Goal: Transaction & Acquisition: Download file/media

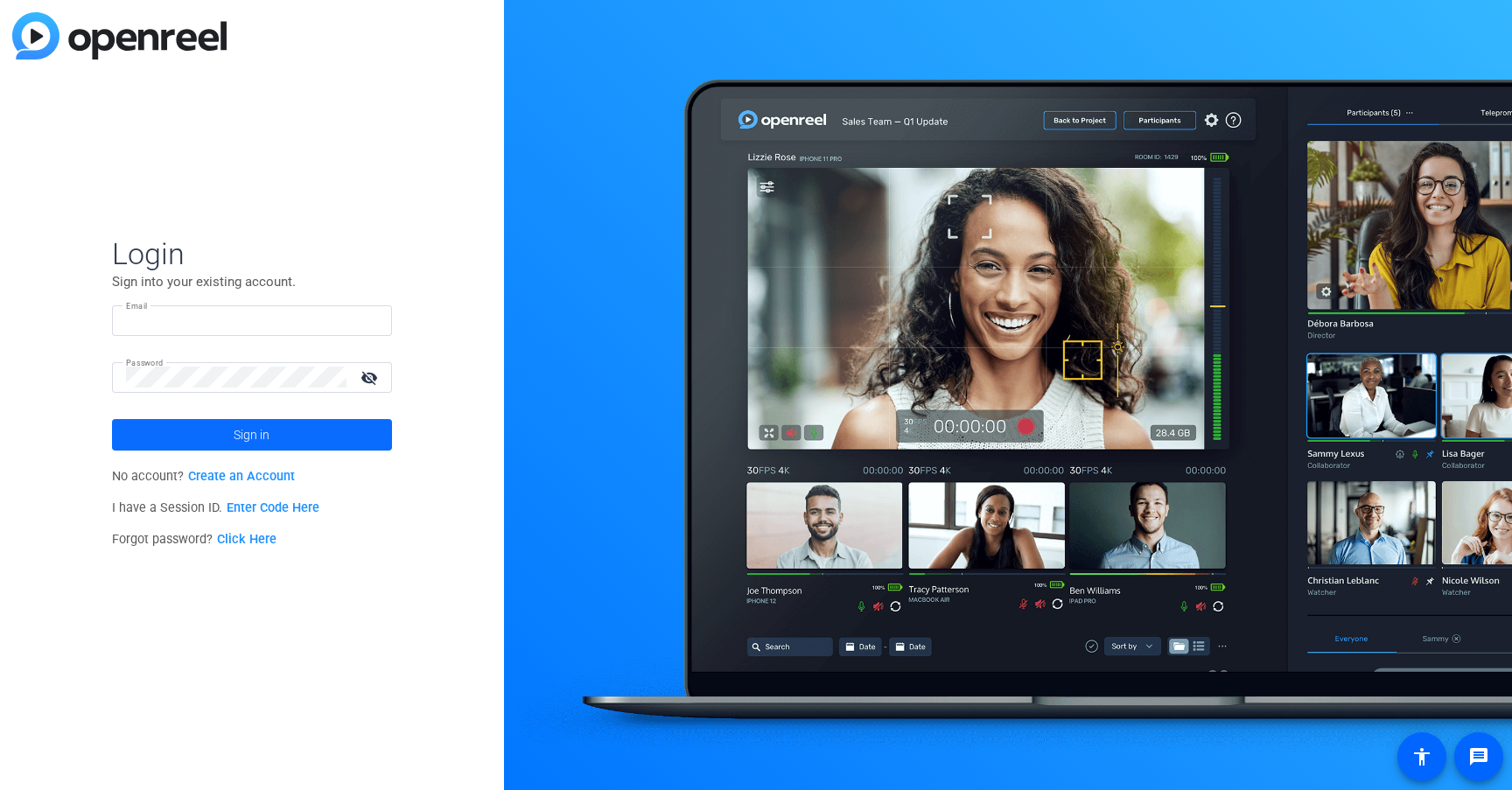
type input "[PERSON_NAME][EMAIL_ADDRESS][PERSON_NAME][DOMAIN_NAME]"
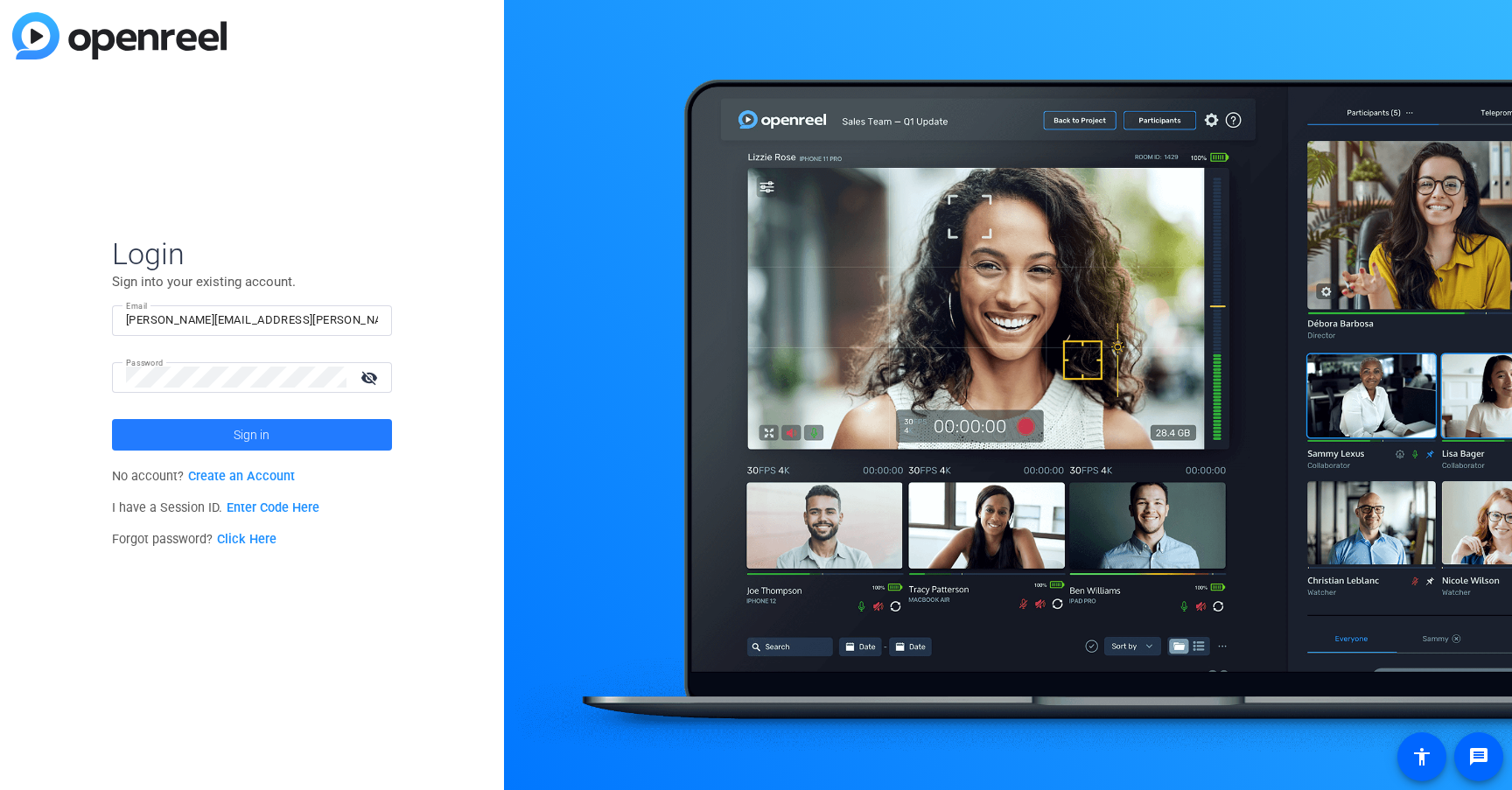
click at [342, 424] on span at bounding box center [252, 434] width 280 height 42
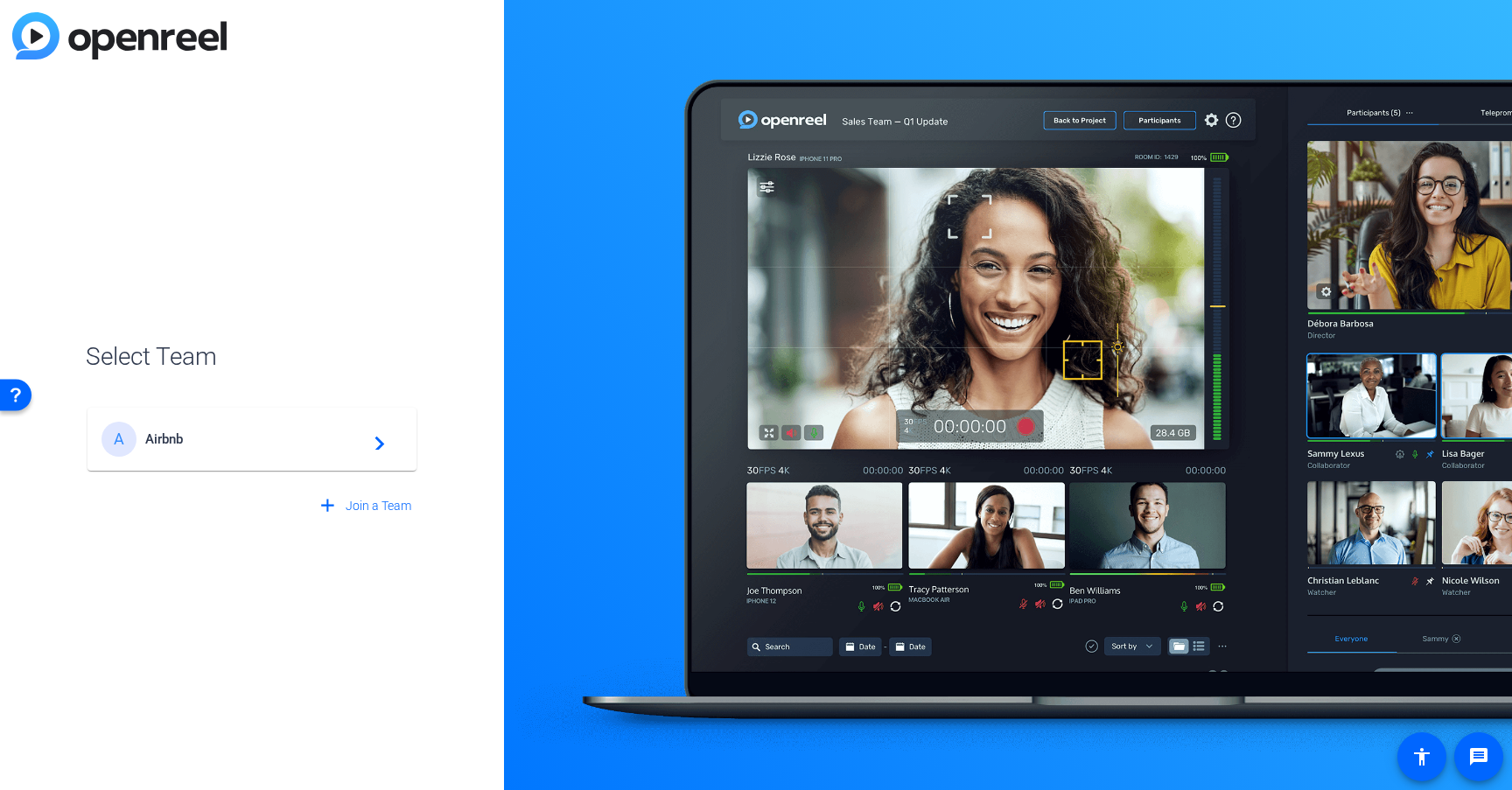
click at [284, 442] on span "Airbnb" at bounding box center [255, 439] width 219 height 16
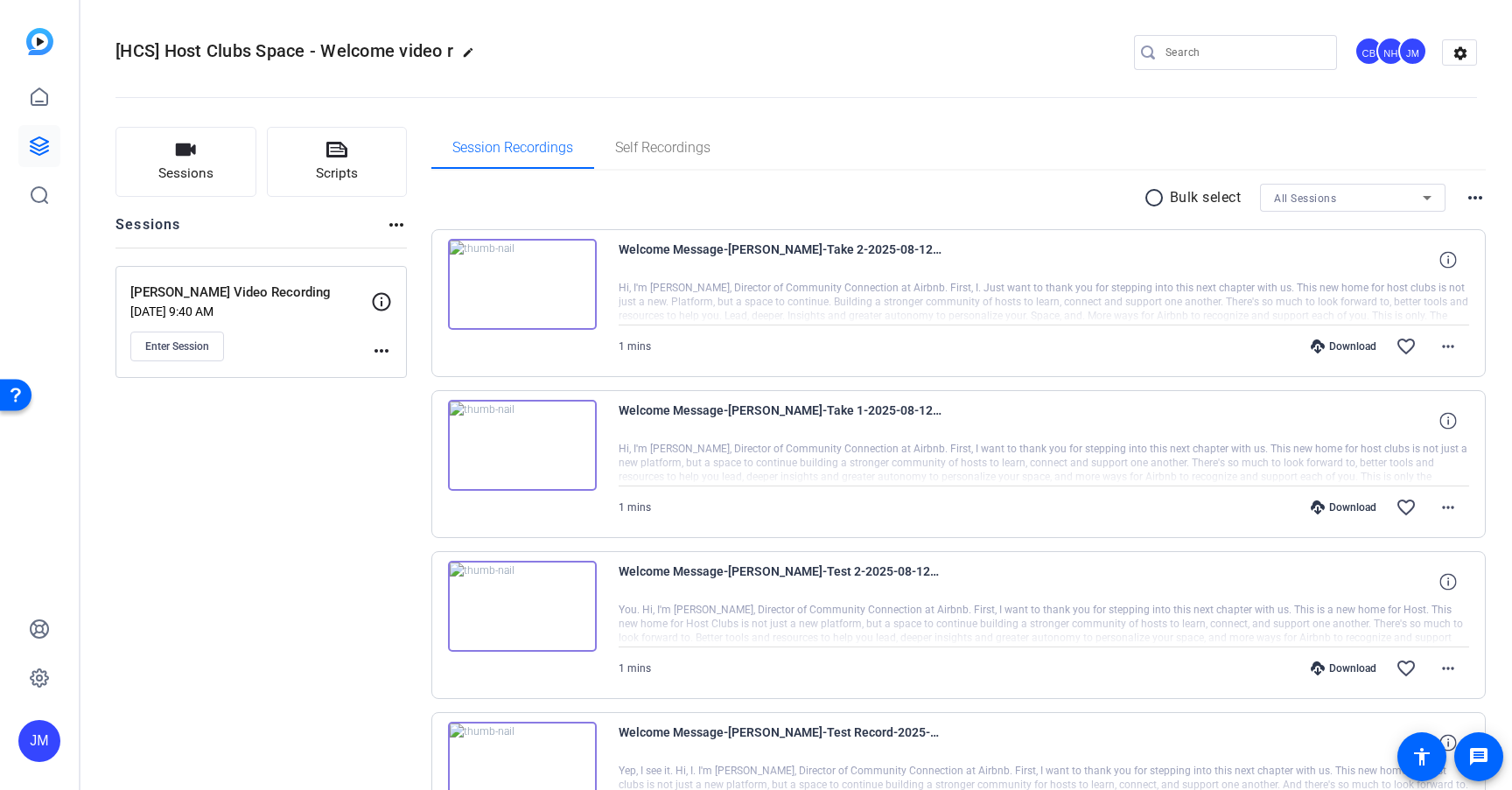
click at [522, 279] on img at bounding box center [522, 284] width 148 height 91
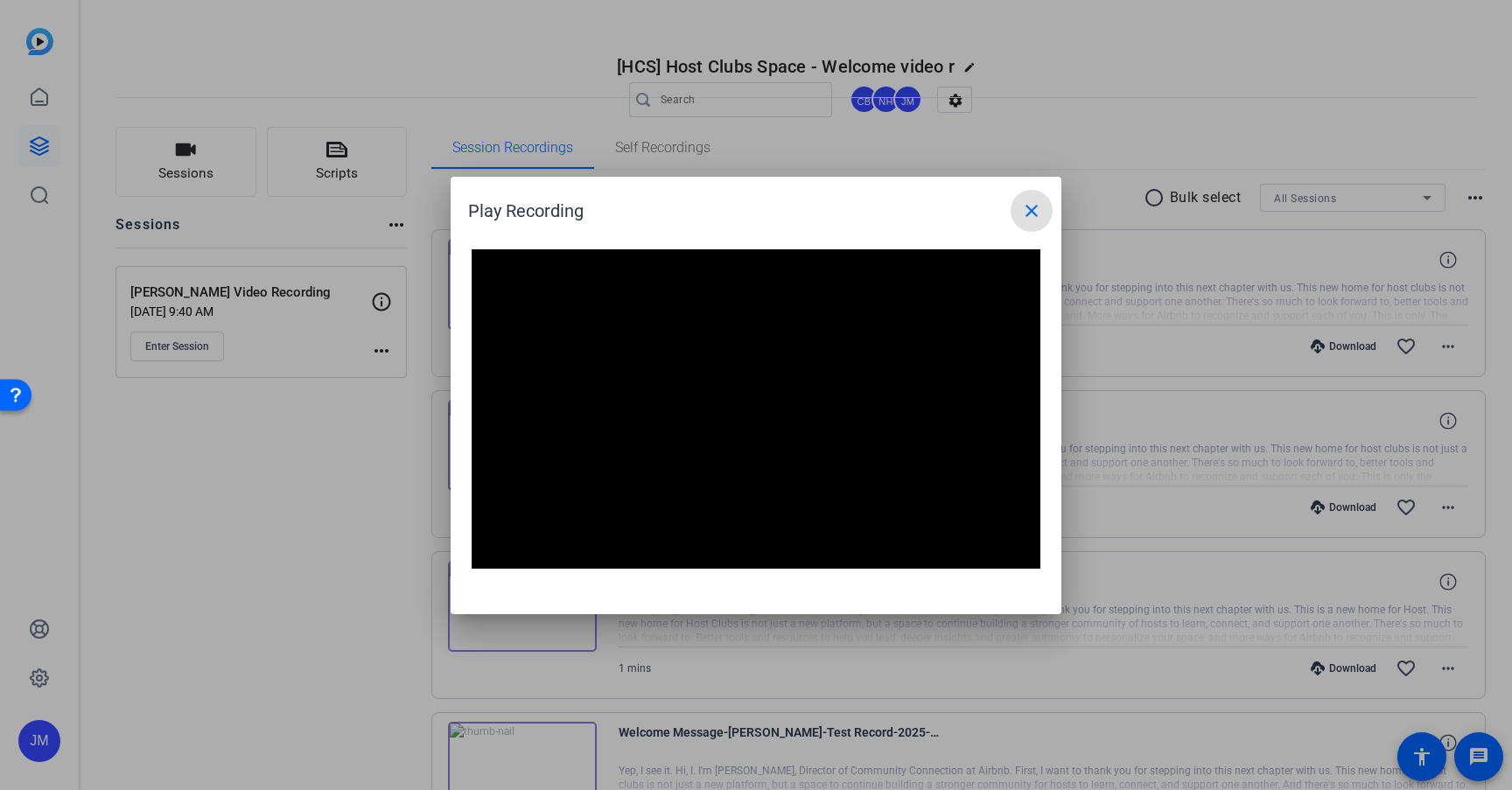
click at [1032, 213] on mat-icon "close" at bounding box center [1032, 211] width 21 height 21
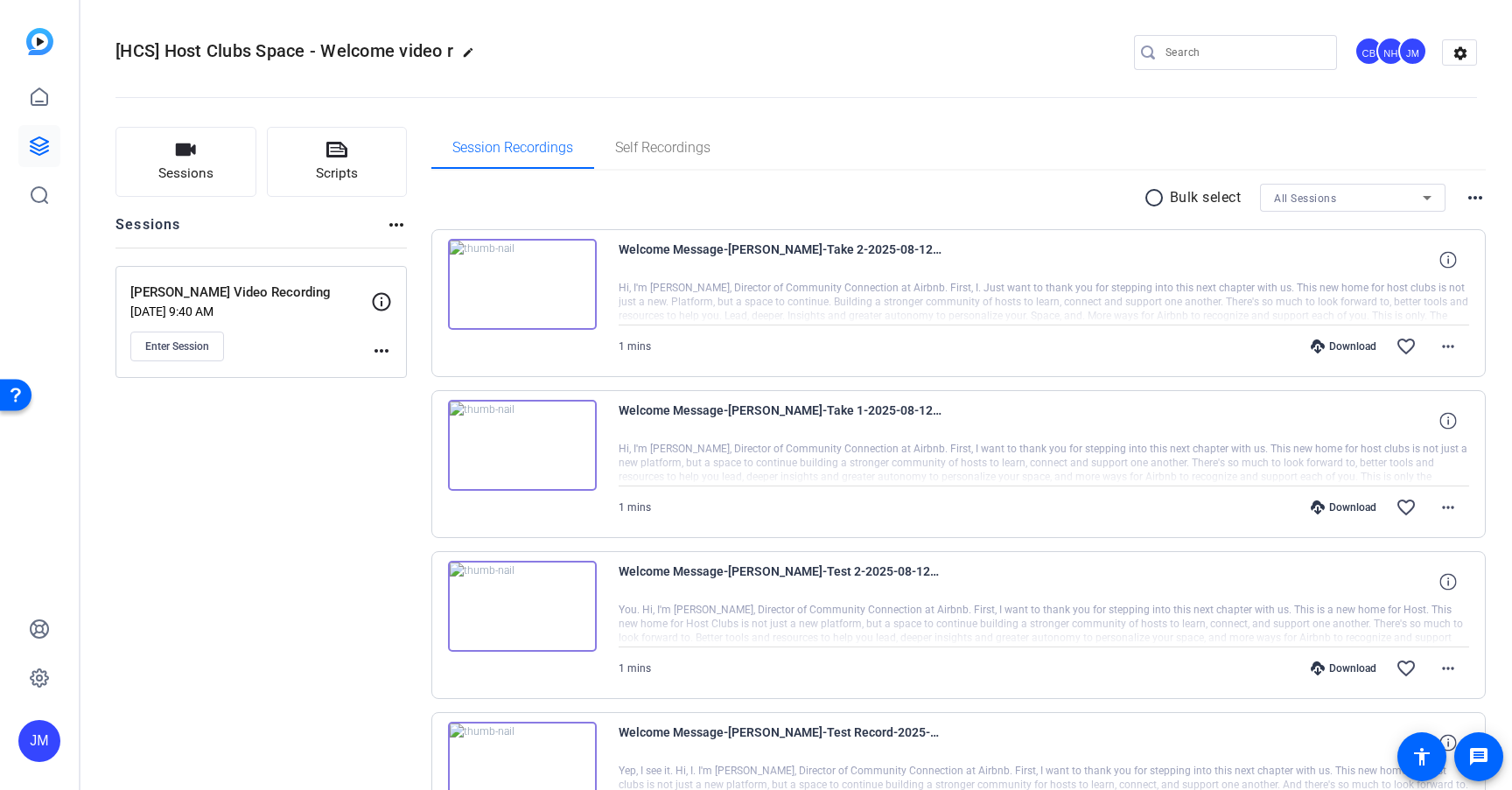
click at [1472, 202] on mat-icon "more_horiz" at bounding box center [1475, 198] width 21 height 21
click at [1472, 202] on div at bounding box center [756, 395] width 1512 height 790
click at [1443, 341] on mat-icon "more_horiz" at bounding box center [1448, 346] width 21 height 21
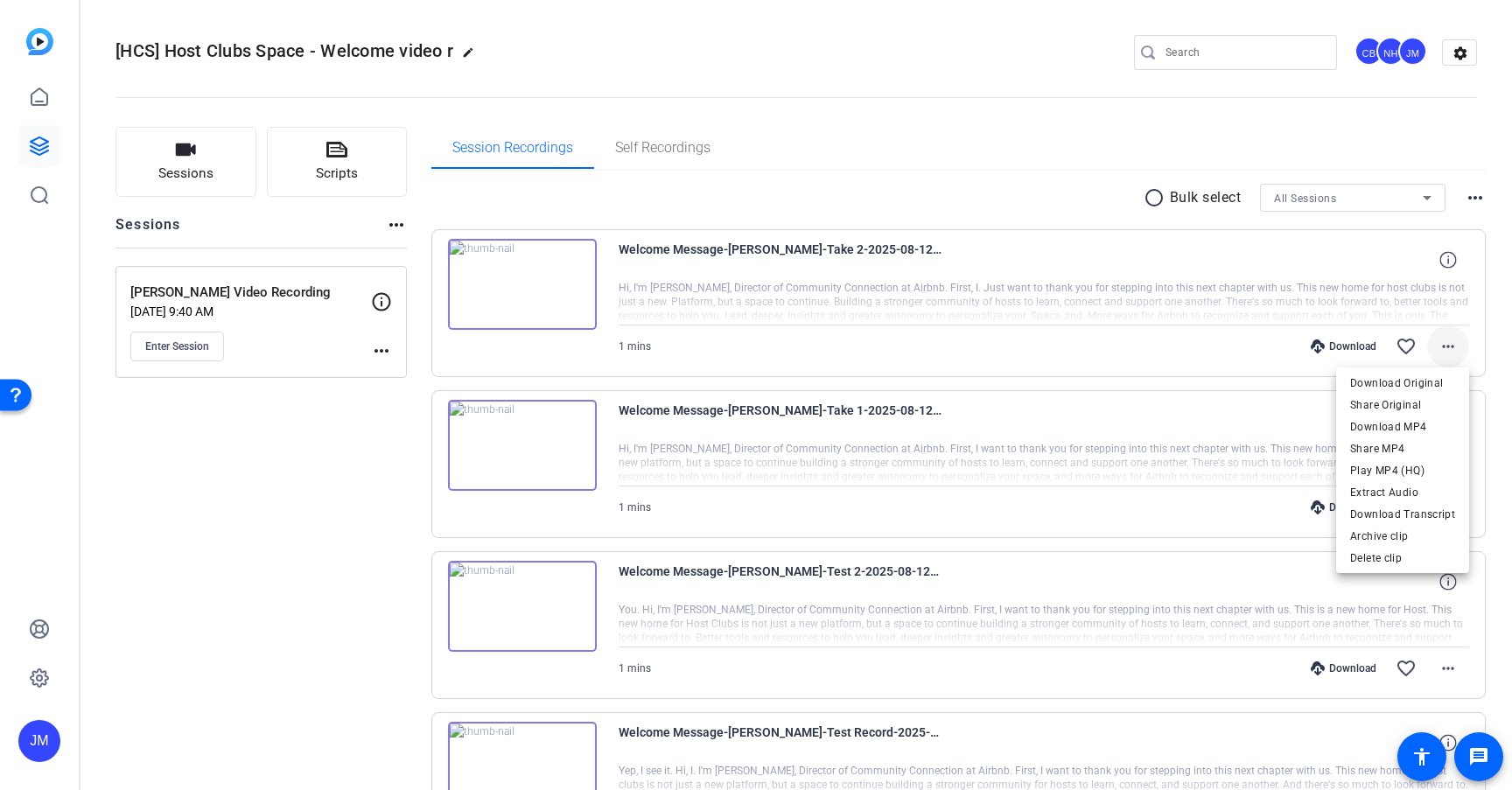
click at [1443, 341] on div at bounding box center [756, 395] width 1512 height 790
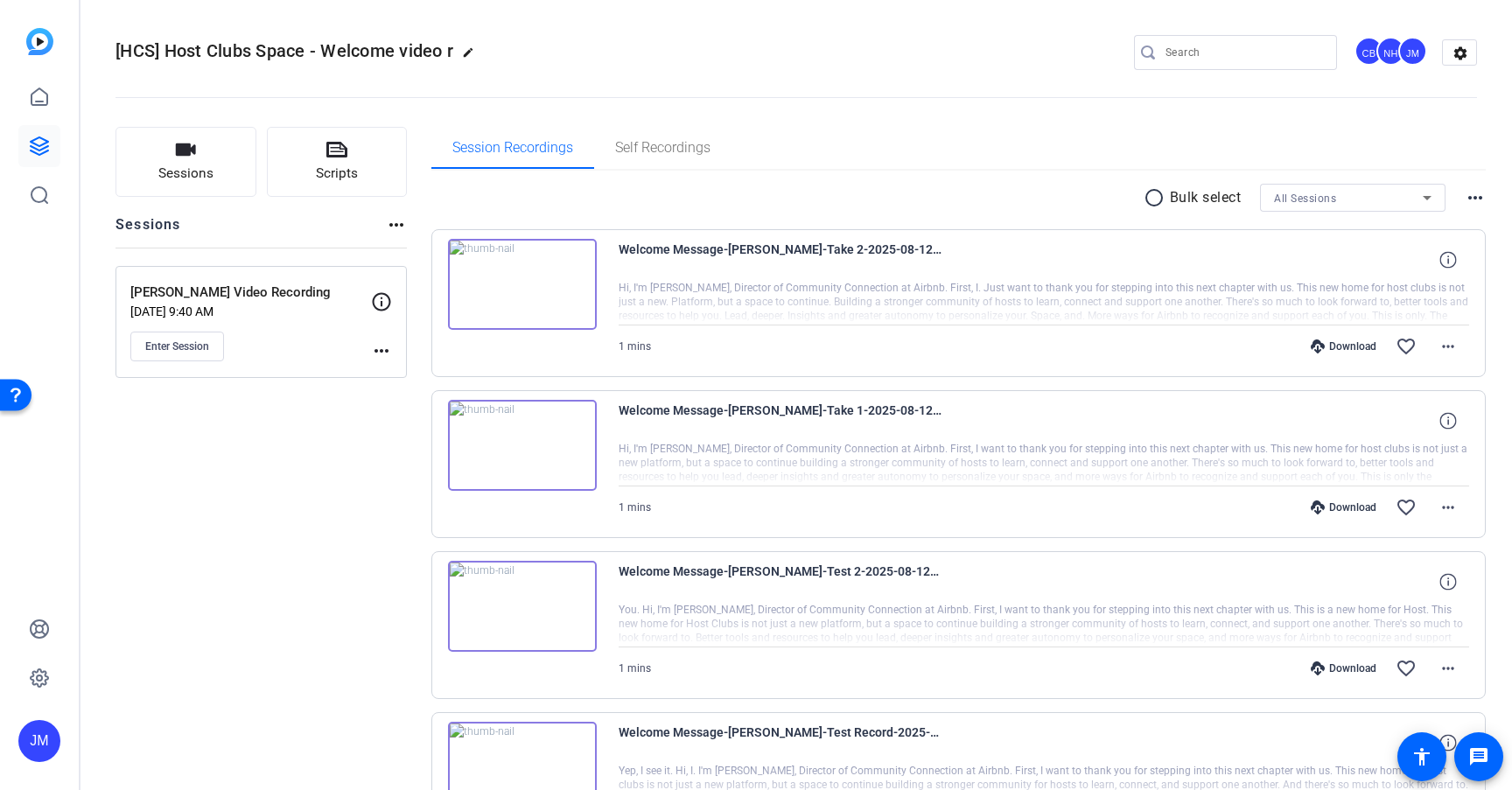
click at [1359, 344] on div "Download" at bounding box center [1343, 346] width 83 height 14
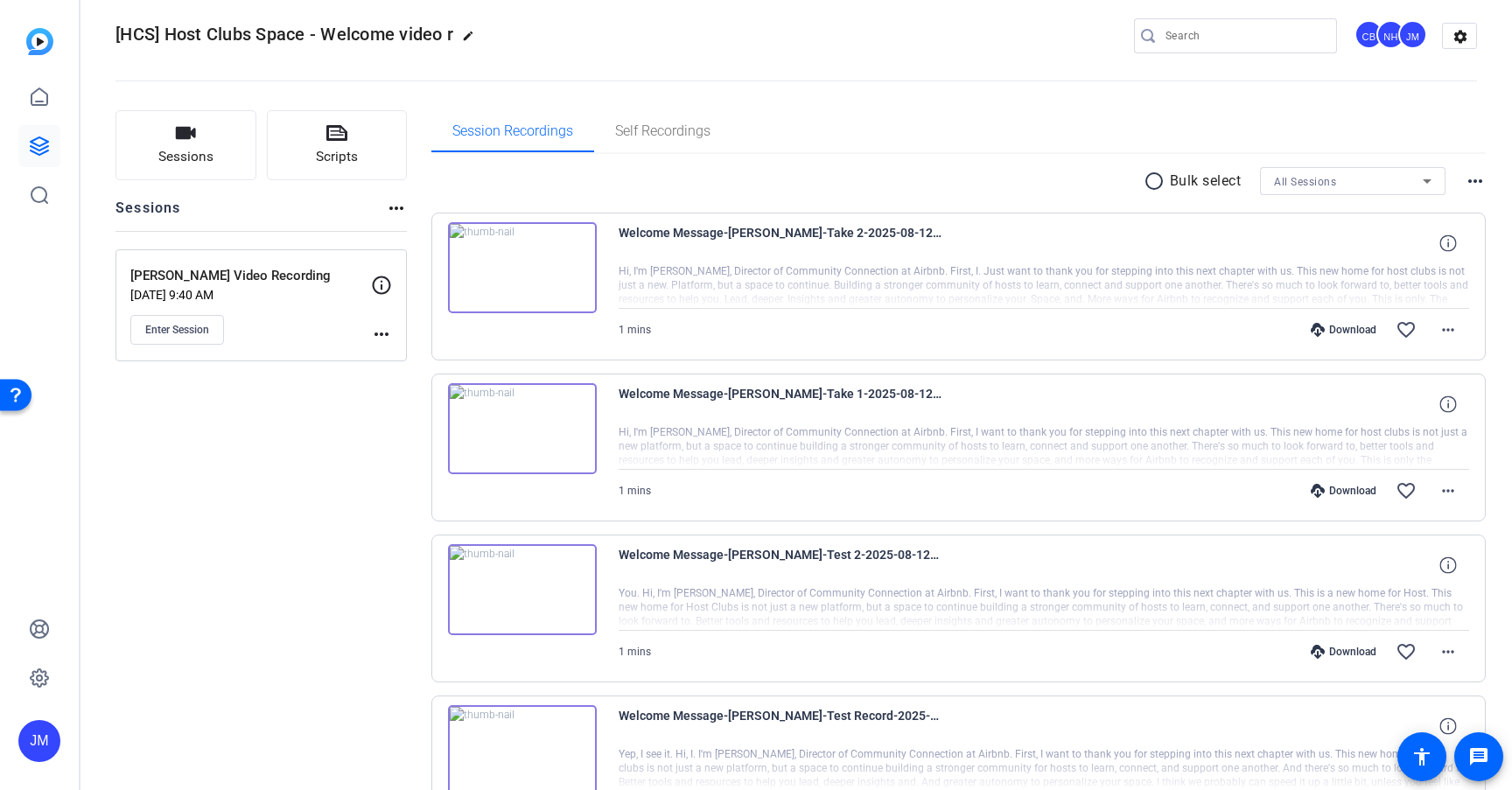
click at [1351, 482] on div "Download favorite_border more_horiz" at bounding box center [1171, 491] width 596 height 42
click at [1351, 488] on div "Download" at bounding box center [1343, 491] width 83 height 14
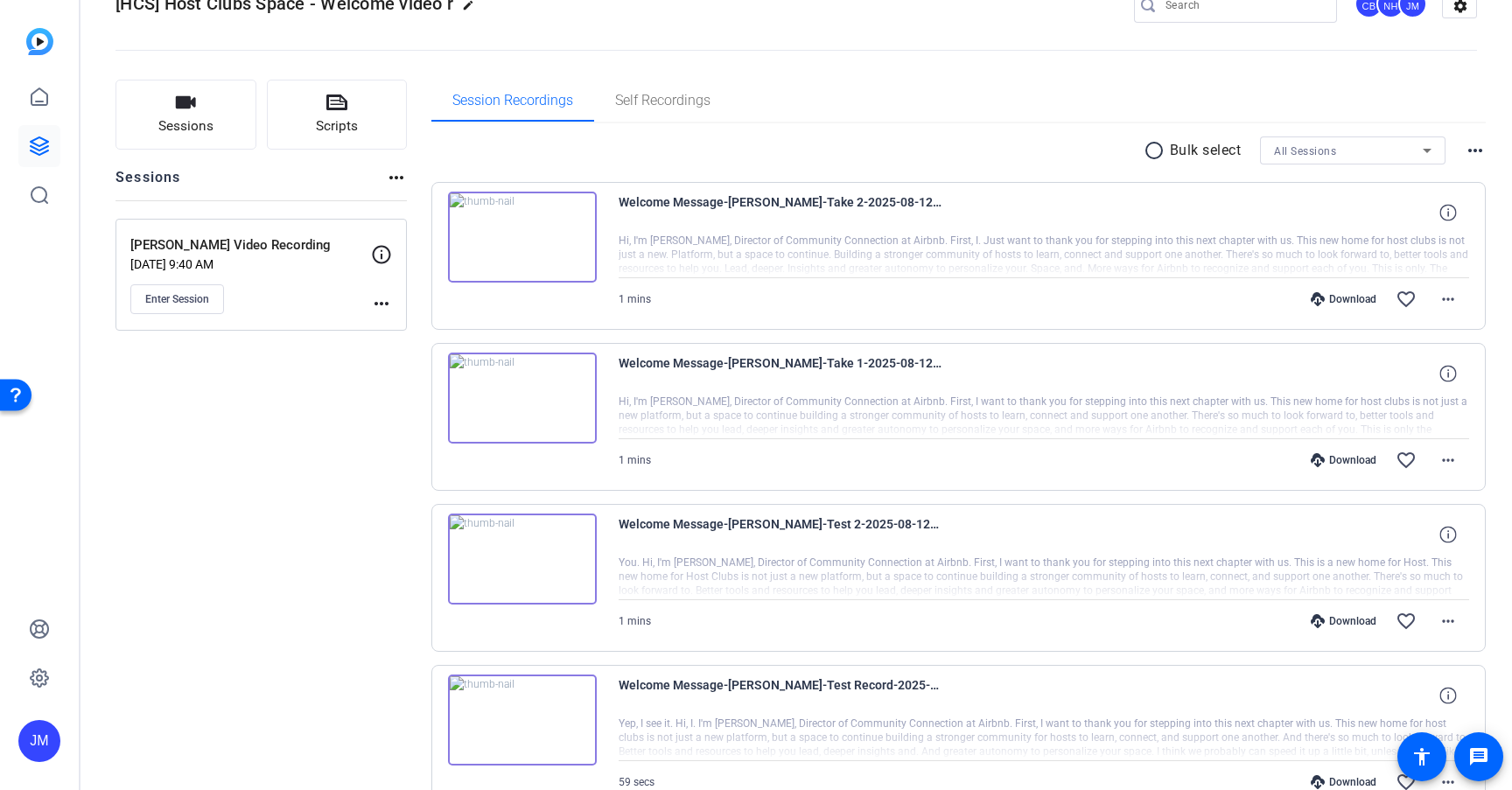
scroll to position [55, 0]
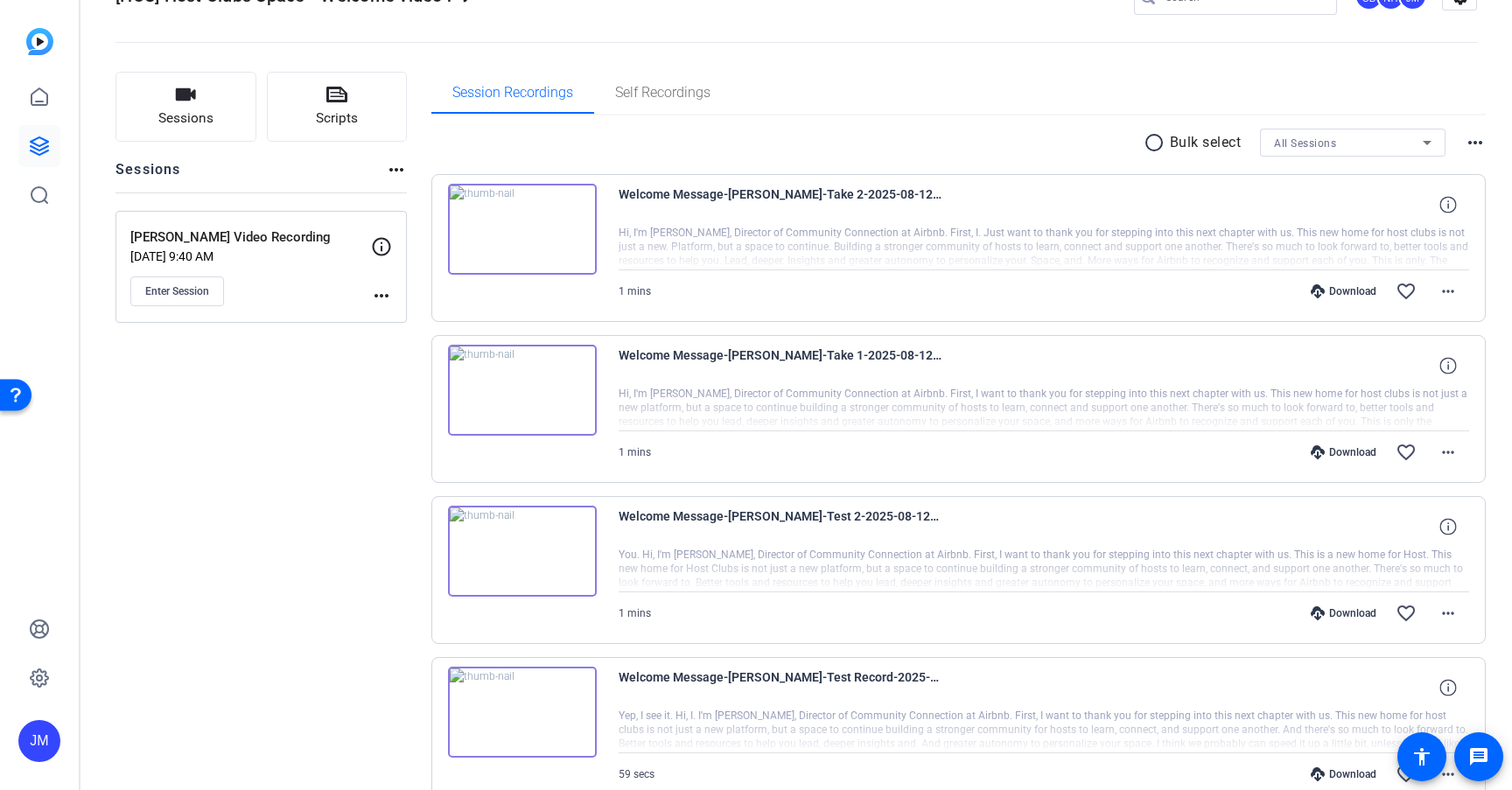
click at [1356, 614] on div "Download" at bounding box center [1343, 613] width 83 height 14
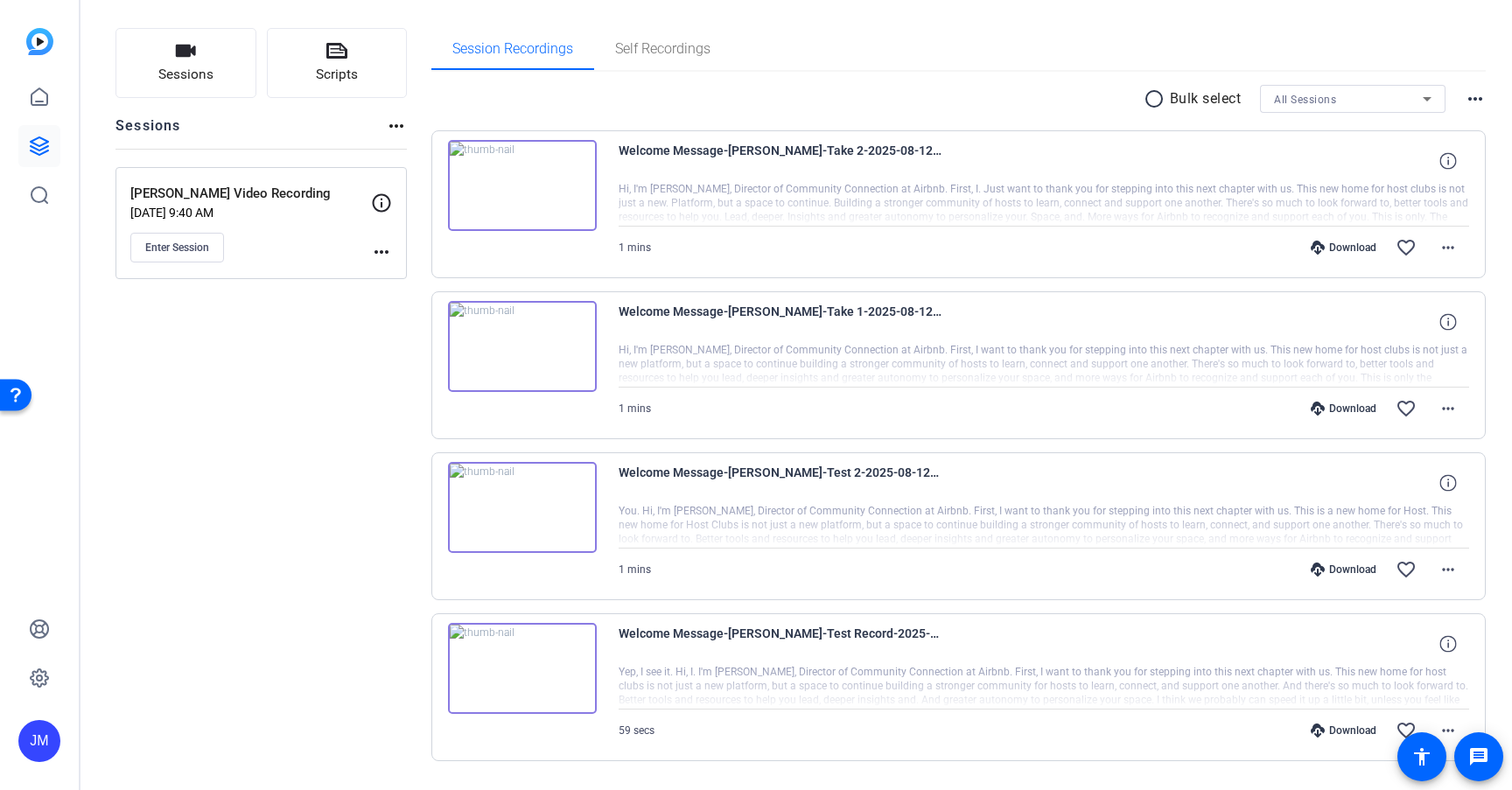
scroll to position [147, 0]
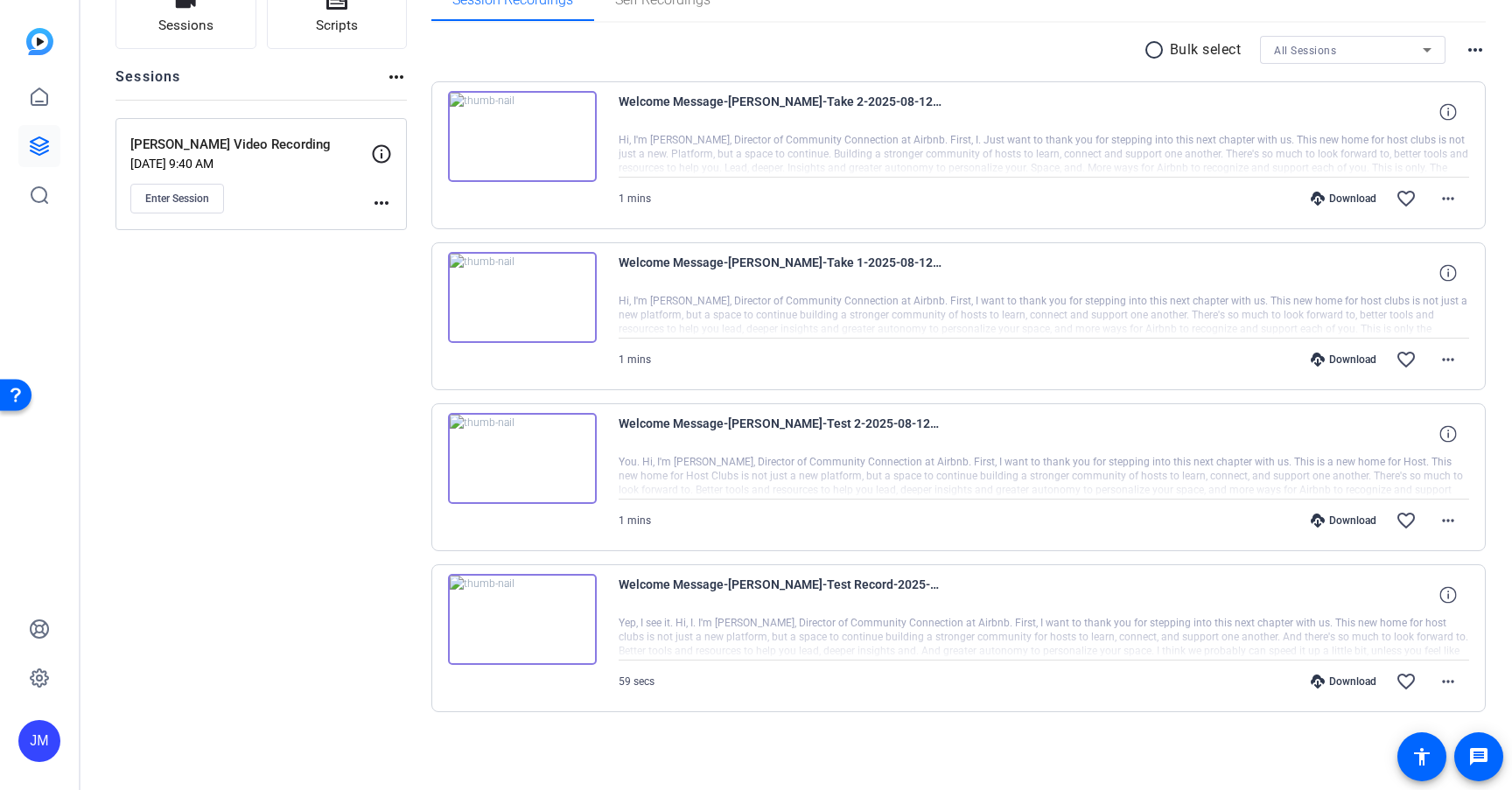
click at [1347, 686] on div "Download" at bounding box center [1343, 681] width 83 height 14
